Goal: Browse casually

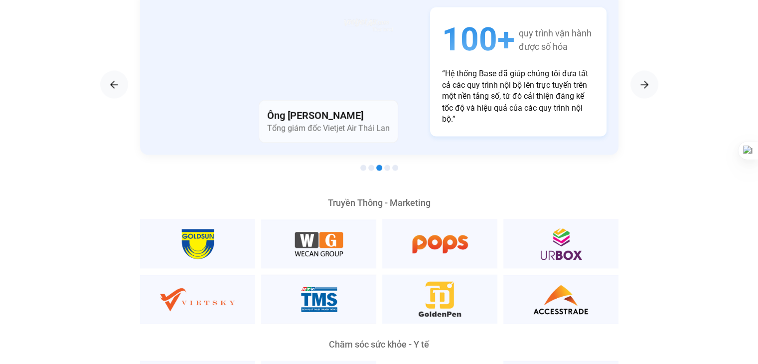
scroll to position [1694, 0]
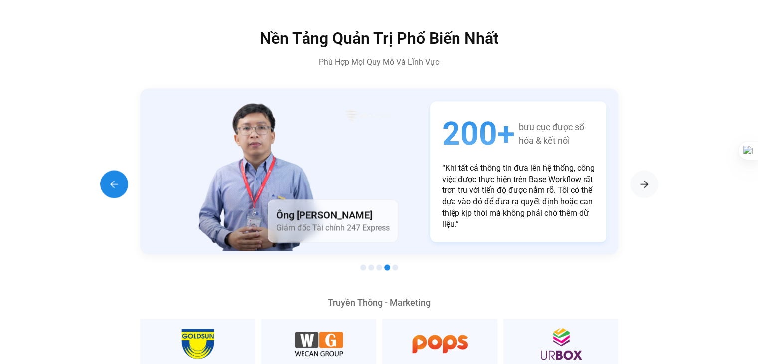
click at [110, 178] on img "Previous slide" at bounding box center [114, 184] width 12 height 12
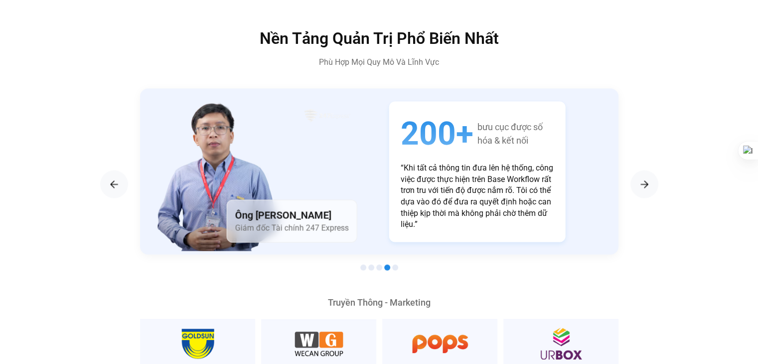
click at [389, 218] on div "200+ bưu cục được số hóa & kết nối “Khi tất cả thông tin đưa lên hệ thống, công…" at bounding box center [477, 171] width 176 height 140
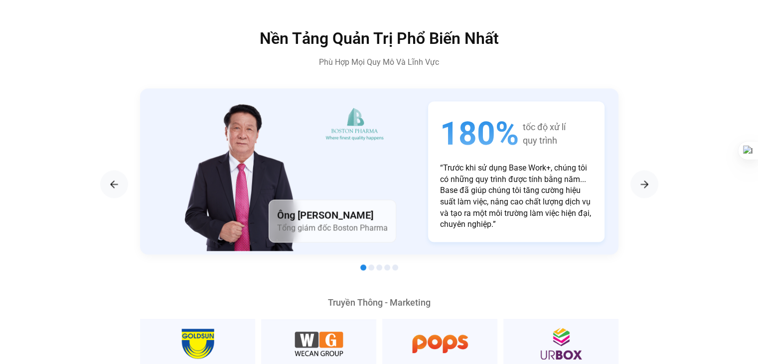
click at [510, 189] on p "“Trước khi sử dụng Base Work+, chúng tôi có những quy trình được tính bằng năm.…" at bounding box center [516, 195] width 152 height 67
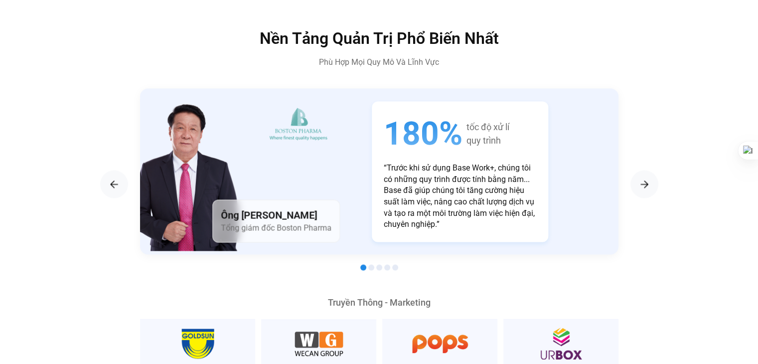
click at [287, 236] on section "Ông [PERSON_NAME] Tổng giám đốc Vietjet Air Thái Lan 100+ quy trình vận hành đư…" at bounding box center [379, 180] width 558 height 185
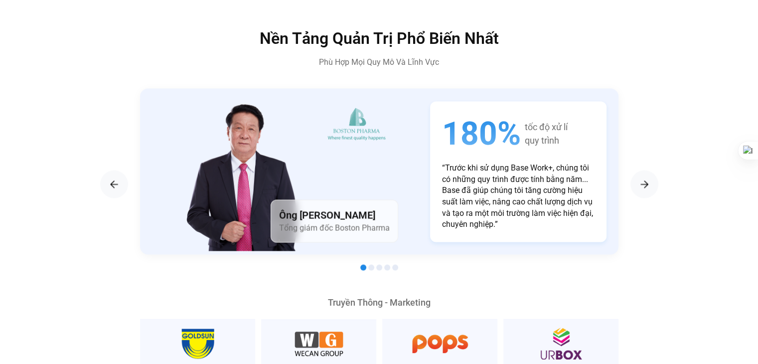
click at [195, 223] on div "Ông [PERSON_NAME] Tổng giám đốc Boston Pharma" at bounding box center [271, 171] width 263 height 166
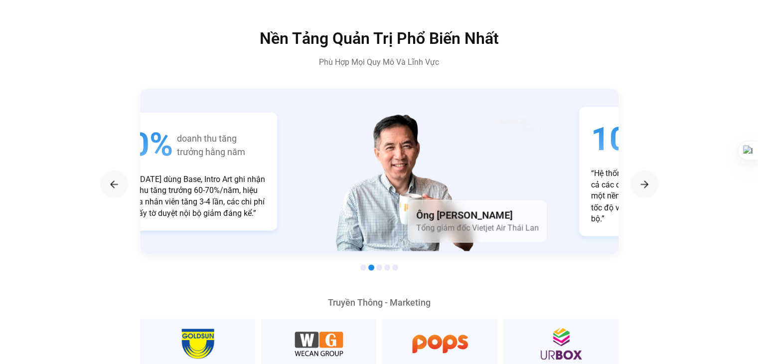
click at [148, 246] on section "Ông [PERSON_NAME] Giám đốc Tài chính 247 Express 200+ bưu cục được số hóa & kết…" at bounding box center [379, 180] width 558 height 185
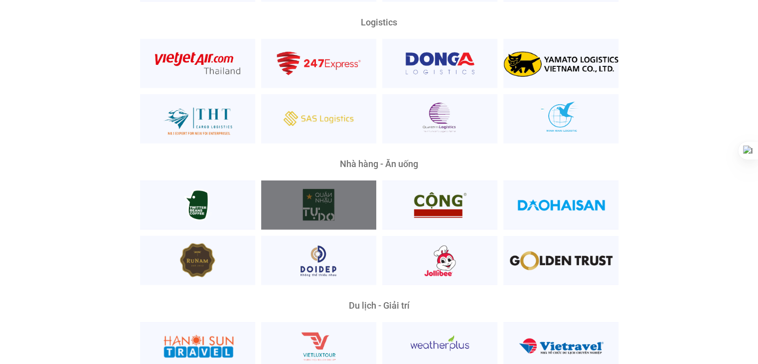
scroll to position [2391, 0]
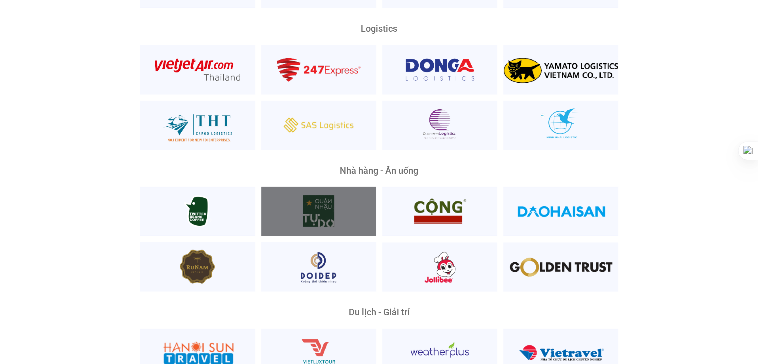
click at [351, 205] on div at bounding box center [318, 211] width 115 height 49
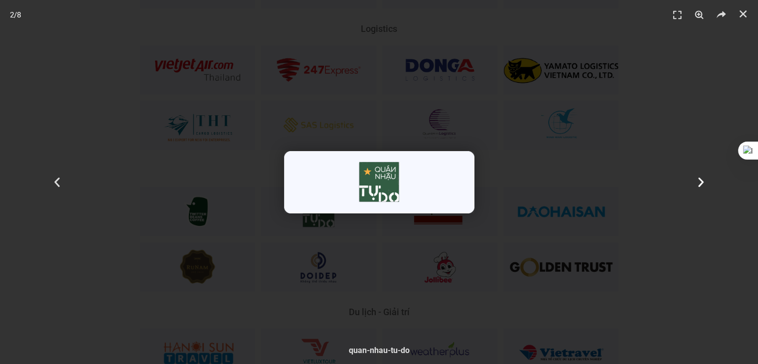
click at [655, 273] on div "Tiếp theo" at bounding box center [701, 182] width 114 height 364
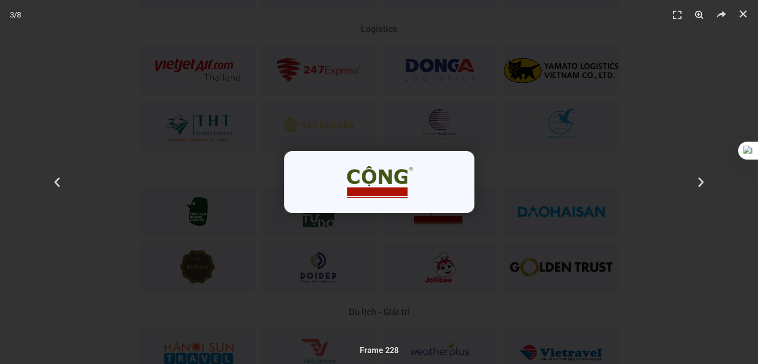
click at [446, 287] on div "3 / 8" at bounding box center [379, 182] width 688 height 294
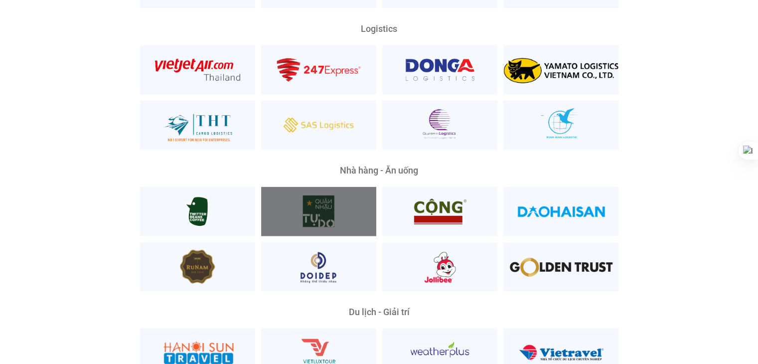
click at [325, 194] on div at bounding box center [318, 211] width 115 height 49
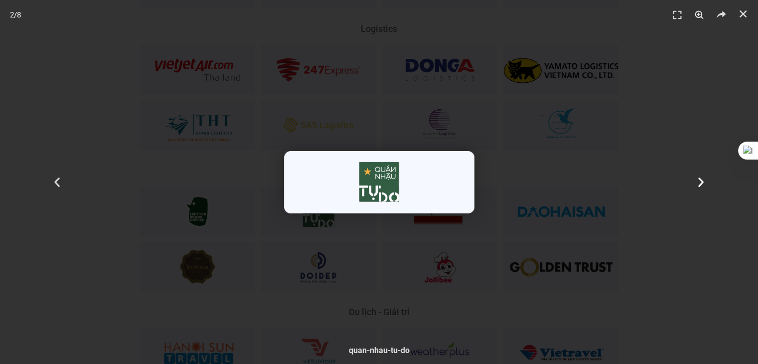
click at [722, 188] on div "Tiếp theo" at bounding box center [701, 182] width 114 height 364
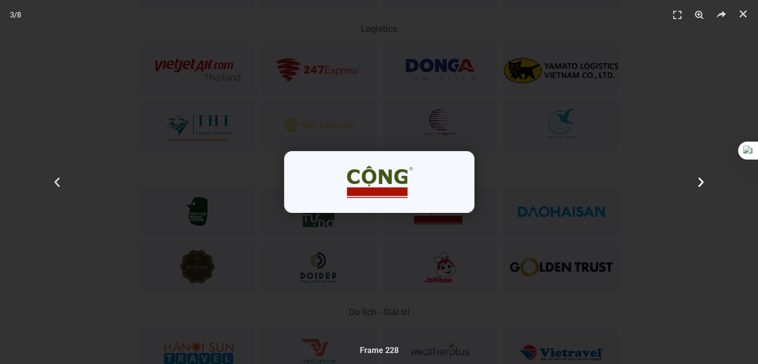
click at [722, 189] on div "Tiếp theo" at bounding box center [701, 182] width 114 height 364
click at [454, 78] on div "5 / 8" at bounding box center [379, 182] width 688 height 294
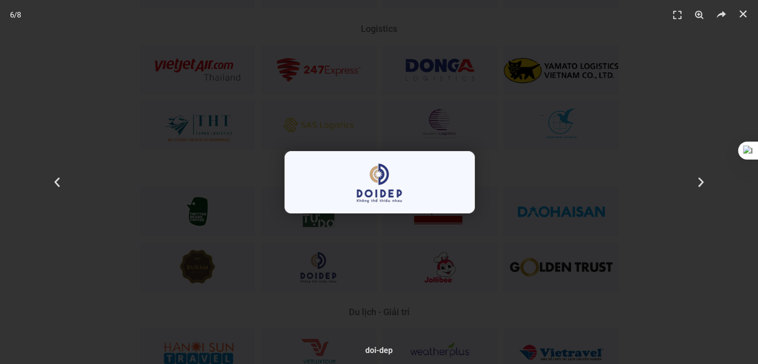
click at [383, 92] on div "6 / 8" at bounding box center [379, 182] width 688 height 294
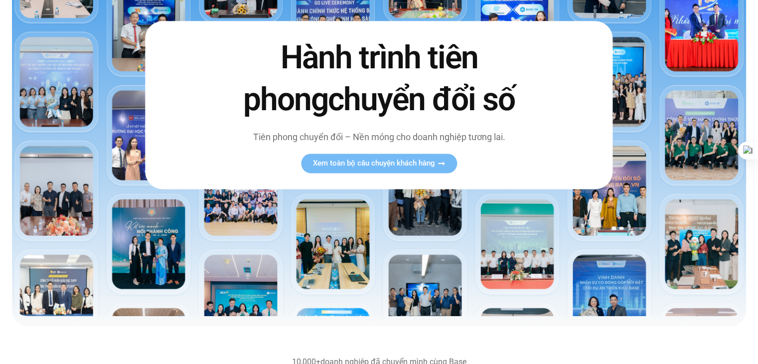
scroll to position [0, 0]
